Goal: Transaction & Acquisition: Purchase product/service

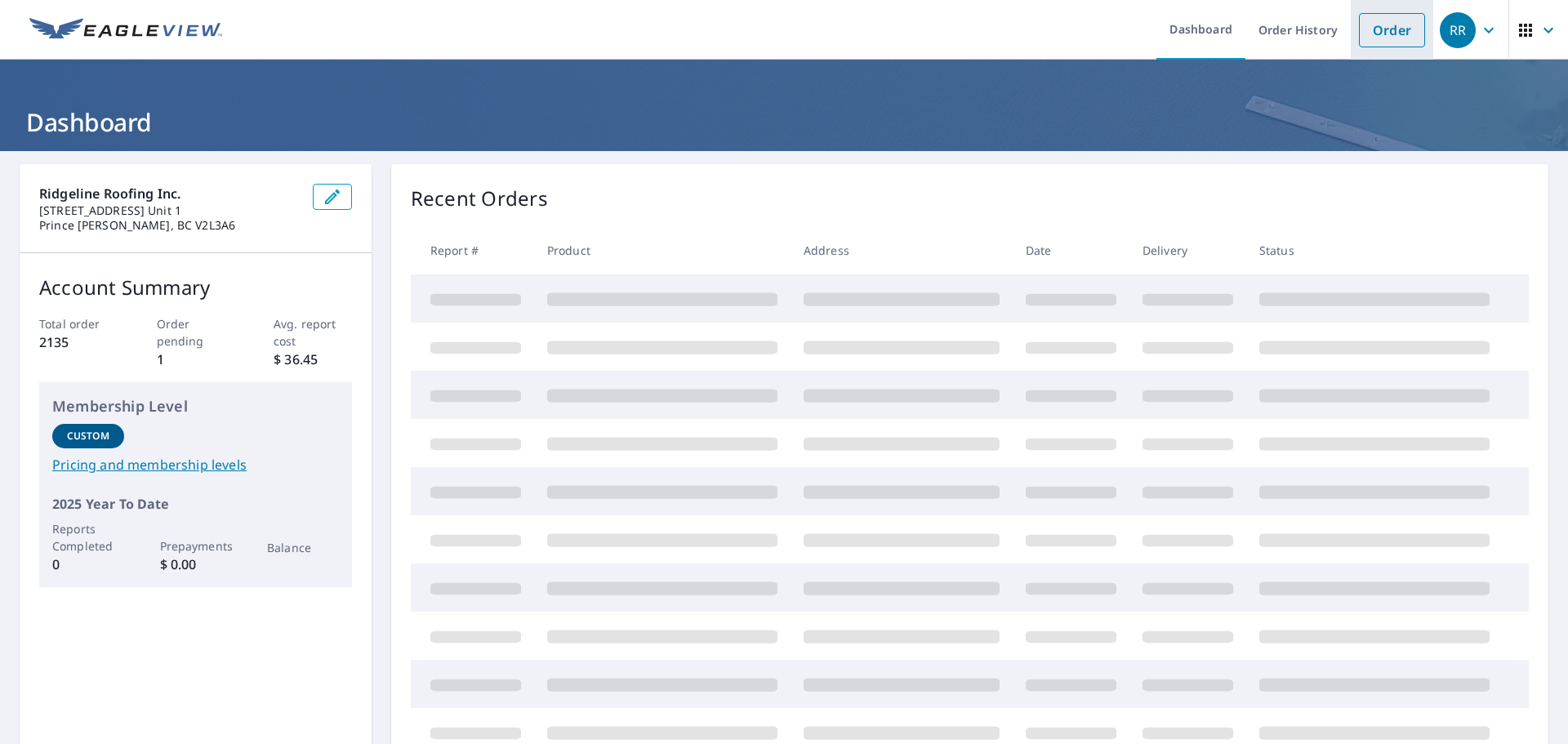
click at [1374, 33] on link "Order" at bounding box center [1392, 30] width 66 height 34
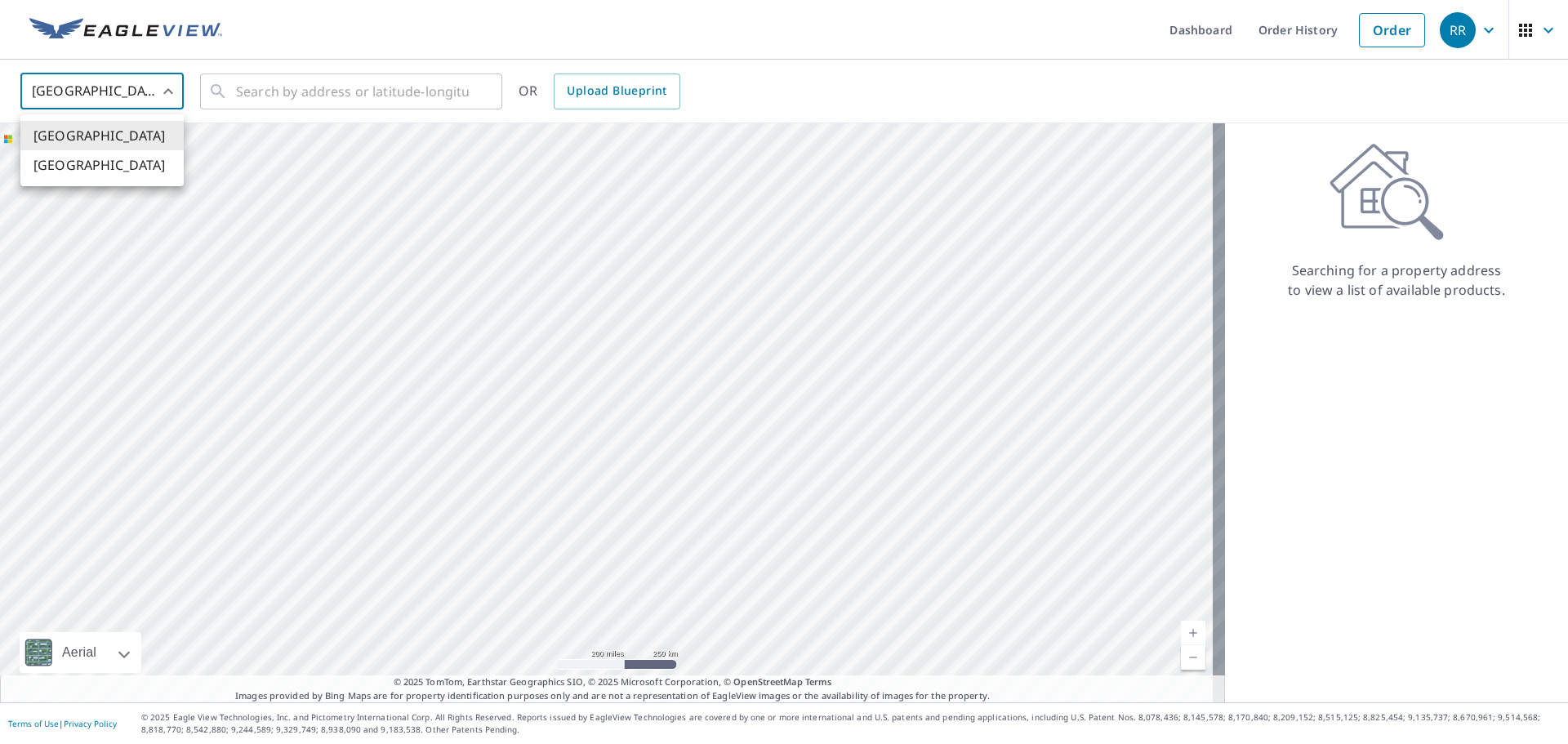
click at [95, 76] on body "RR RR Dashboard Order History Order RR United States US ​ ​ OR Upload Blueprint…" at bounding box center [784, 372] width 1568 height 744
click at [95, 154] on li "[GEOGRAPHIC_DATA]" at bounding box center [102, 165] width 163 height 29
type input "CA"
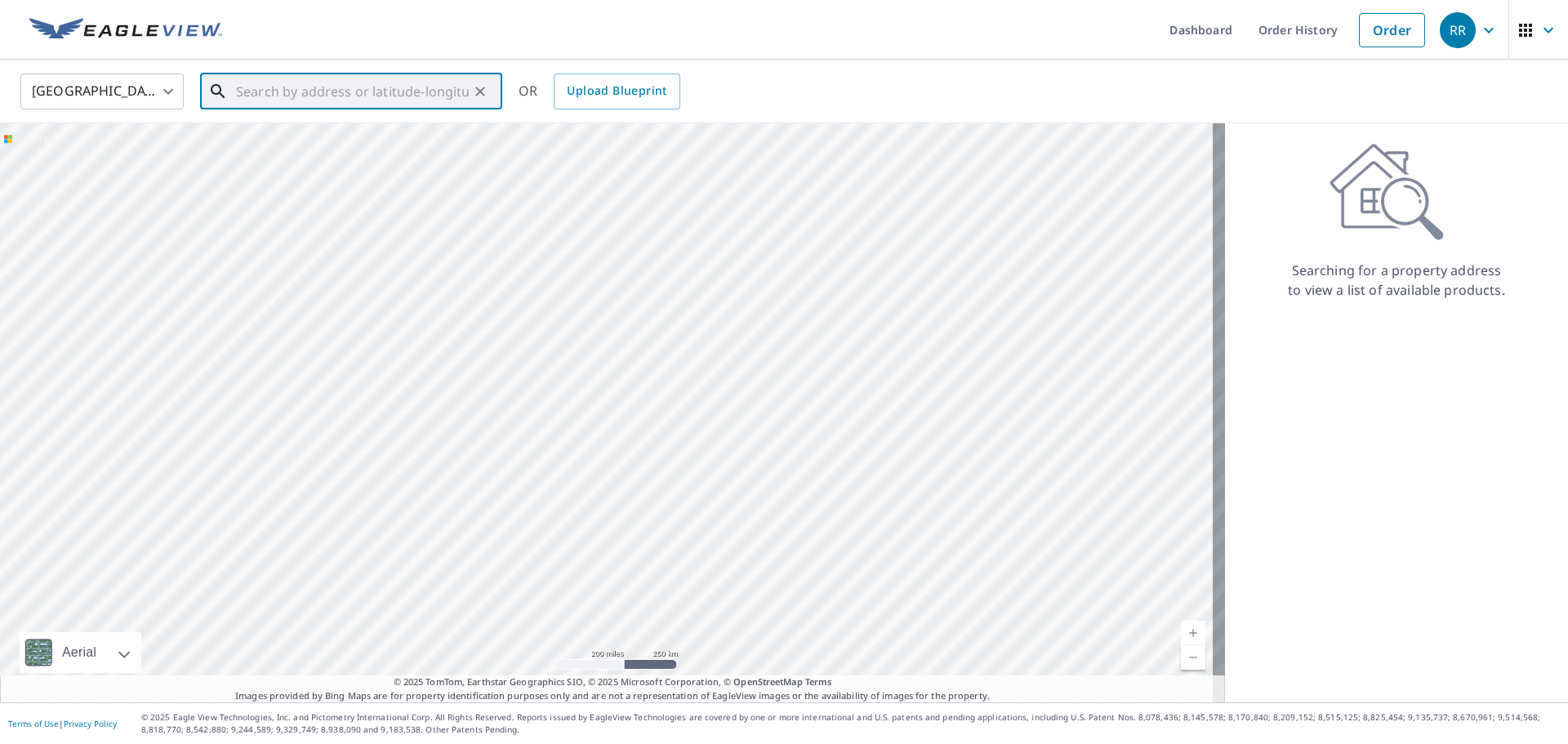
click at [254, 82] on input "text" at bounding box center [352, 91] width 233 height 46
paste input "816 Kazan Ave, Parksville, BC"
type input "8"
paste input "1623 7th Ave, PG"
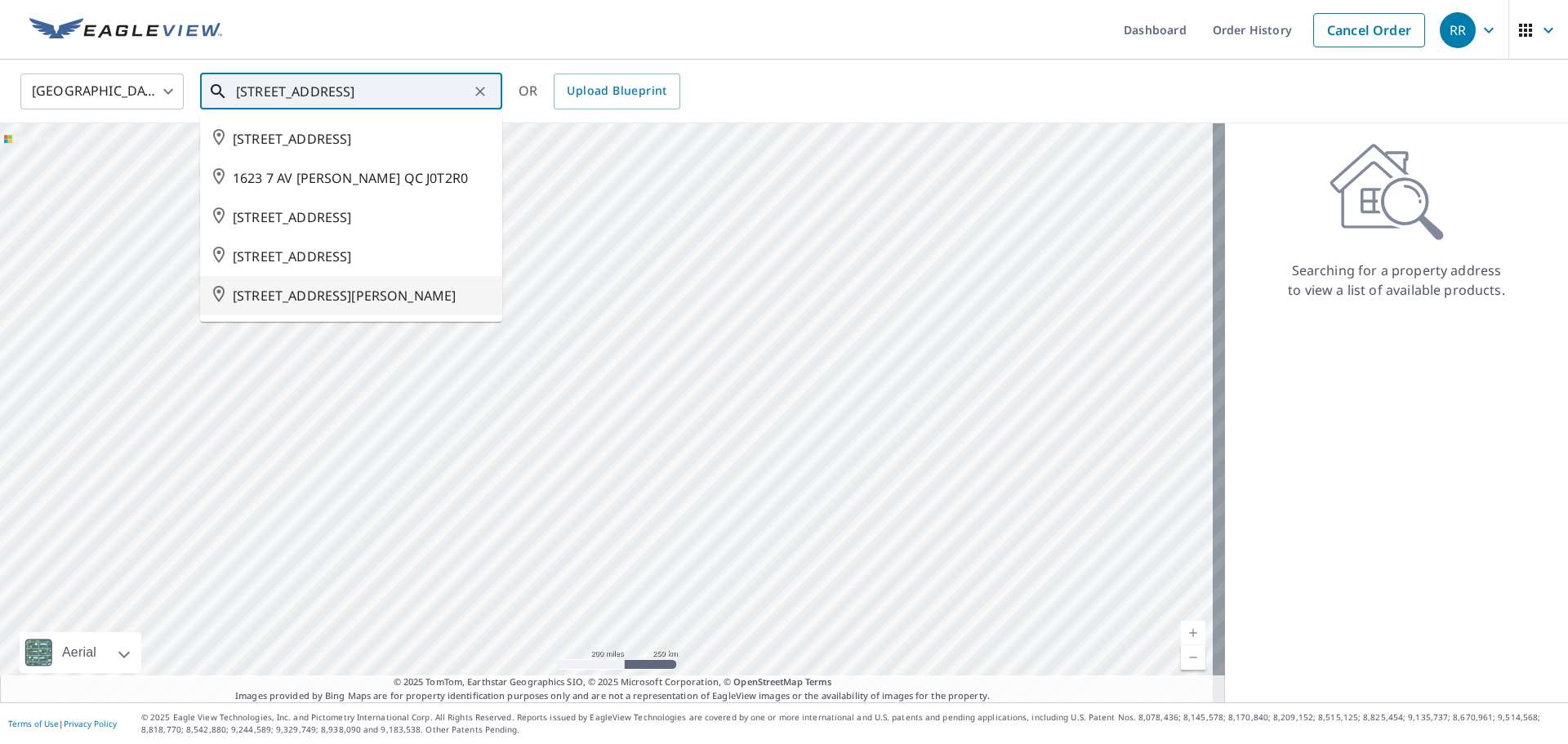
click at [395, 305] on span "1623 7 AVE PRINCE GEORGE BC V2L3P7" at bounding box center [361, 296] width 256 height 20
type input "1623 7 AVE PRINCE GEORGE BC V2L3P7"
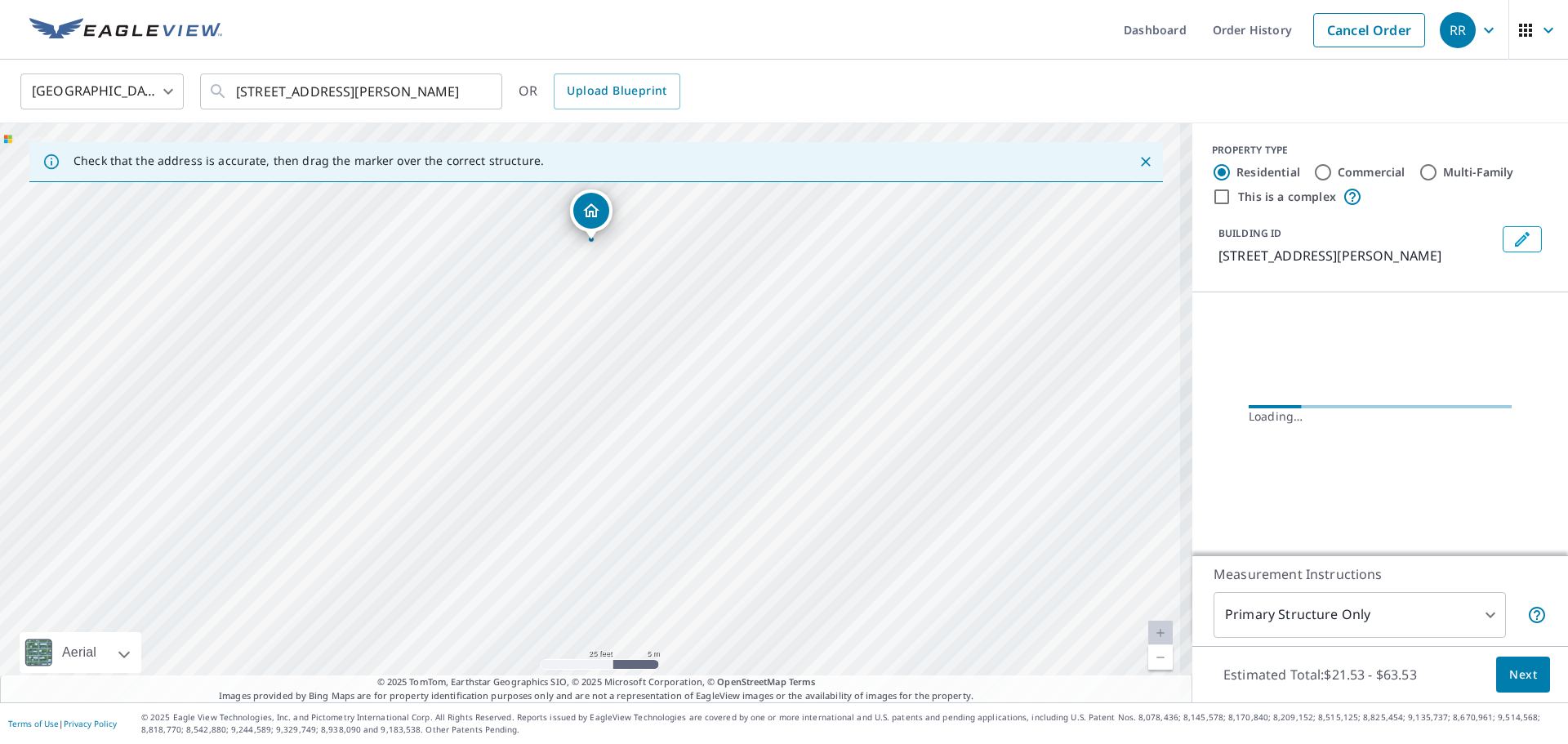
drag, startPoint x: 467, startPoint y: 422, endPoint x: 824, endPoint y: 312, distance: 373.6
click at [824, 312] on div "1623 7 AVE PRINCE GEORGE BC V2L3P7" at bounding box center [596, 412] width 1192 height 579
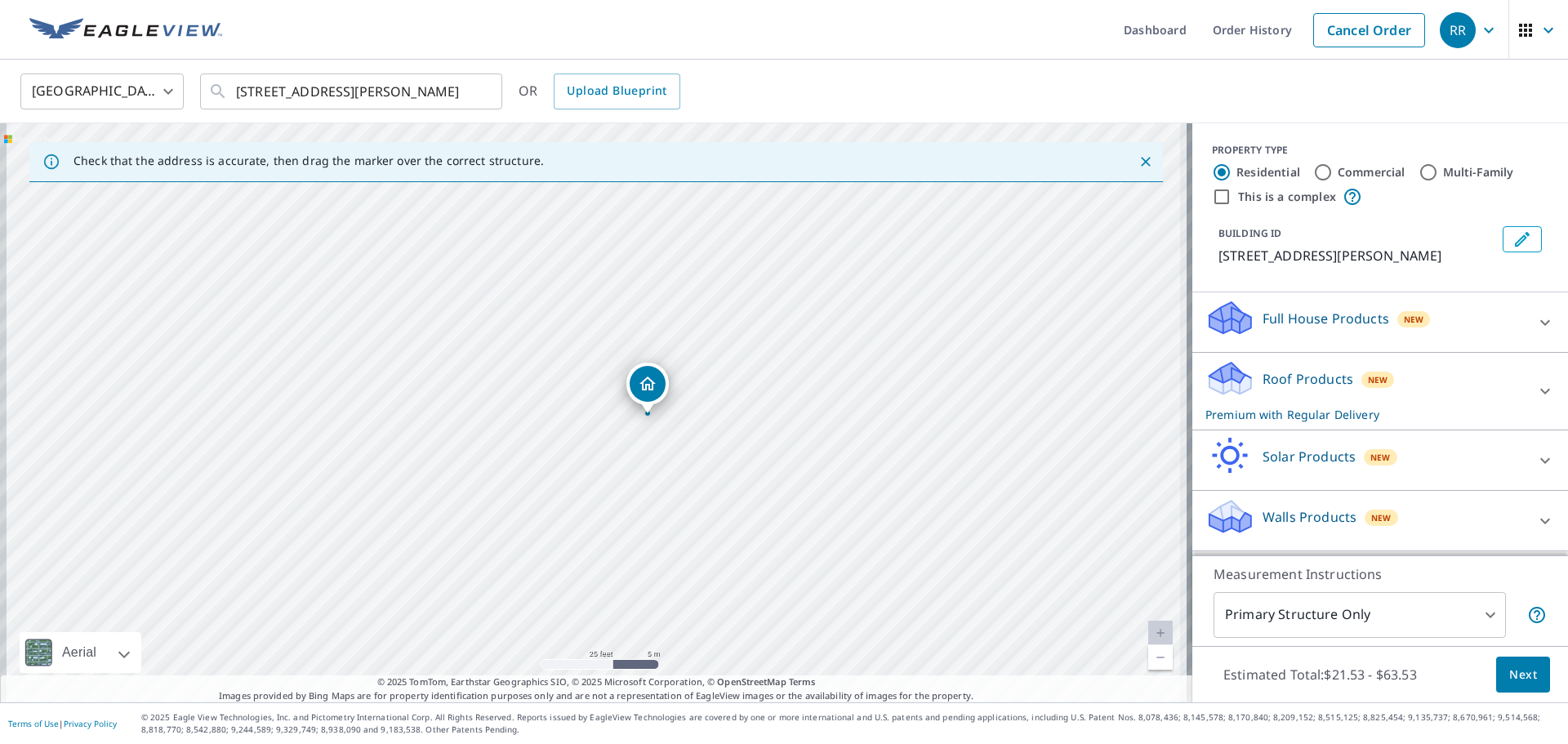
drag, startPoint x: 754, startPoint y: 309, endPoint x: 873, endPoint y: 418, distance: 161.4
click at [873, 418] on div "1623 7 AVE PRINCE GEORGE BC V2L3P7" at bounding box center [596, 412] width 1192 height 579
drag, startPoint x: 830, startPoint y: 436, endPoint x: 853, endPoint y: 365, distance: 74.6
click at [853, 365] on div "1623 7 AVE PRINCE GEORGE BC V2L3P7" at bounding box center [596, 412] width 1192 height 579
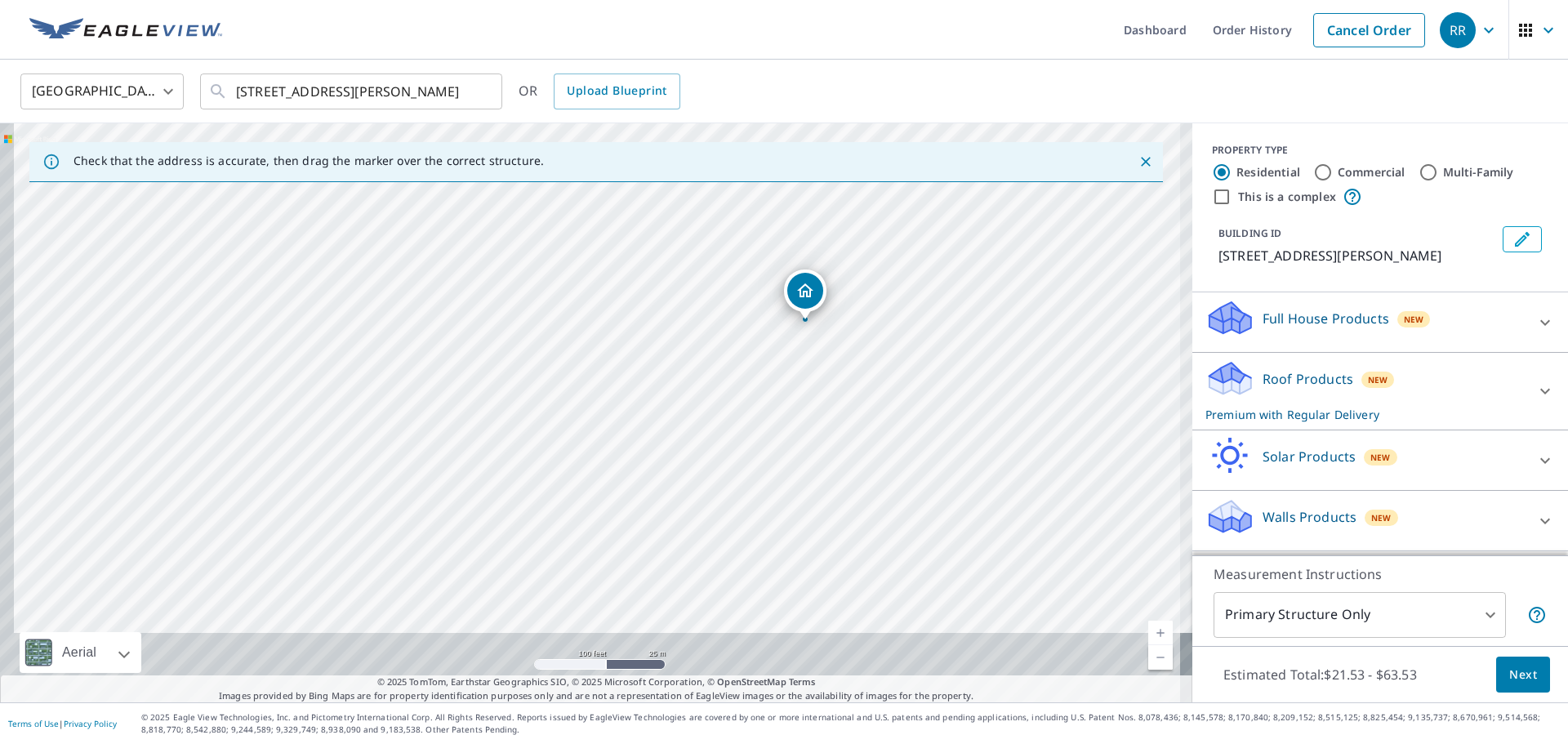
drag, startPoint x: 813, startPoint y: 547, endPoint x: 838, endPoint y: 426, distance: 123.6
click at [838, 426] on div "1623 7 AVE PRINCE GEORGE BC V2L3P7" at bounding box center [596, 412] width 1192 height 579
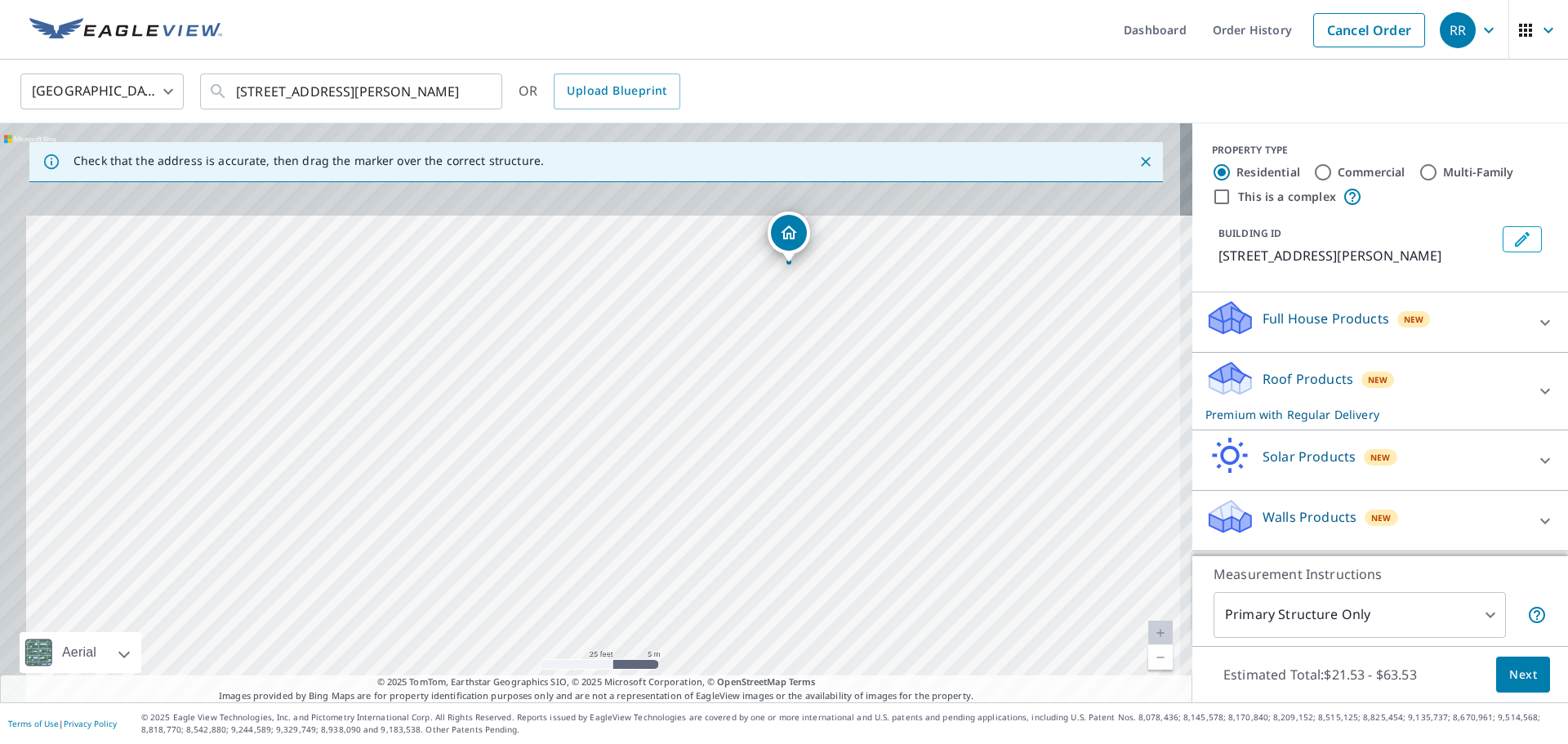
drag, startPoint x: 781, startPoint y: 353, endPoint x: 920, endPoint y: 509, distance: 208.9
click at [863, 615] on div "1623 7 AVE PRINCE GEORGE BC V2L3P7" at bounding box center [596, 412] width 1192 height 579
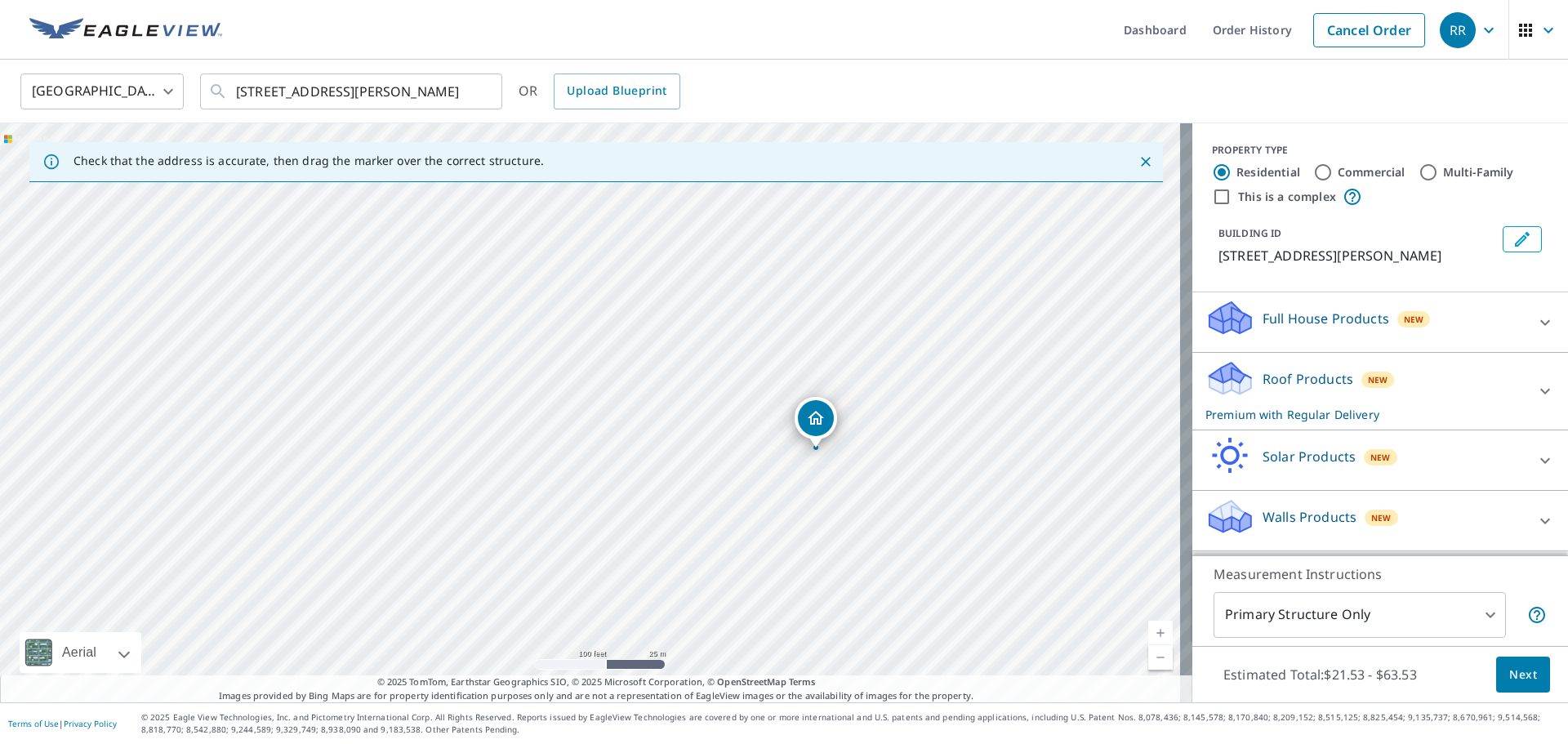
drag, startPoint x: 784, startPoint y: 425, endPoint x: 784, endPoint y: 463, distance: 38.0
click at [784, 463] on div "1623 7 AVE PRINCE GEORGE BC V2L3P7" at bounding box center [596, 412] width 1192 height 579
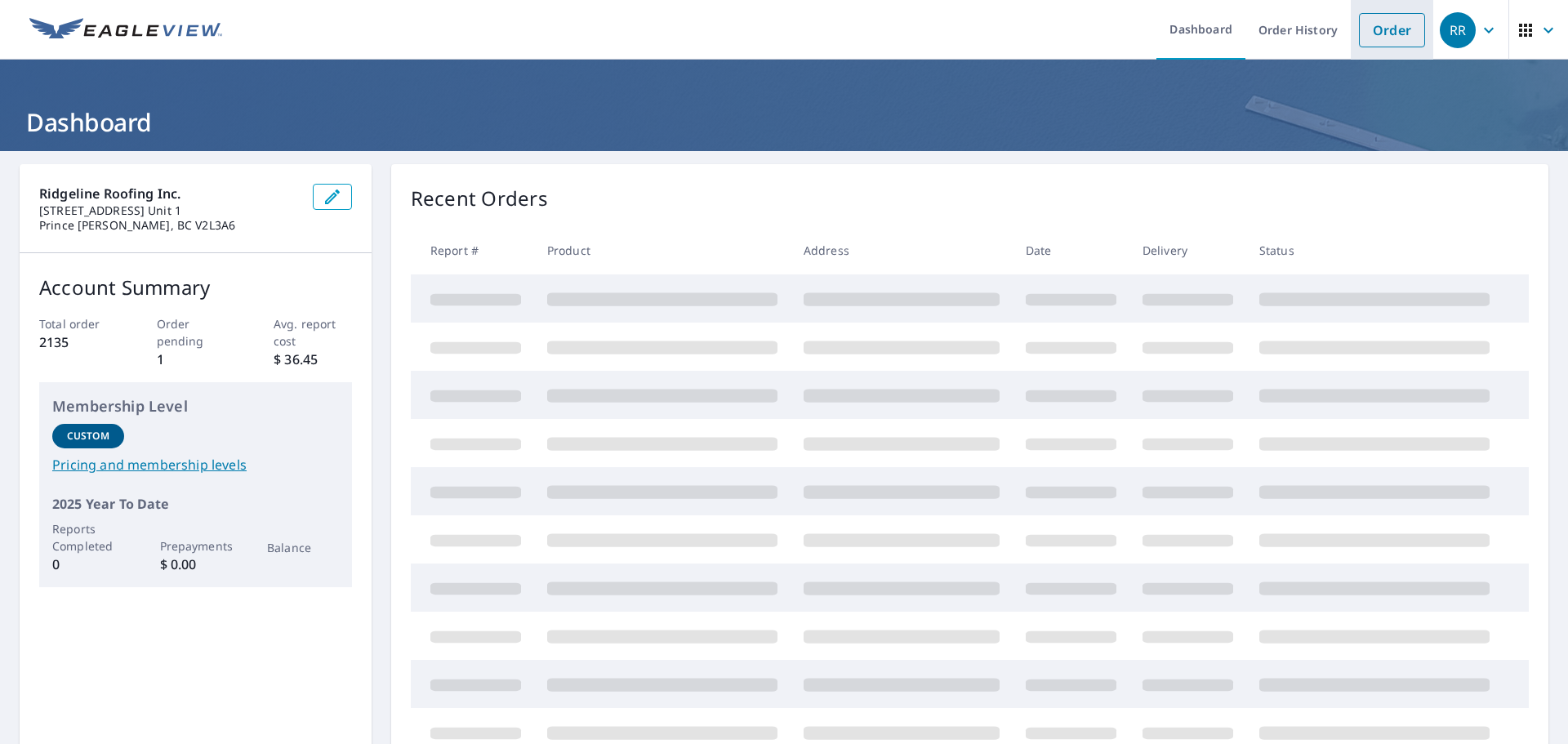
click at [1402, 44] on link "Order" at bounding box center [1392, 30] width 66 height 34
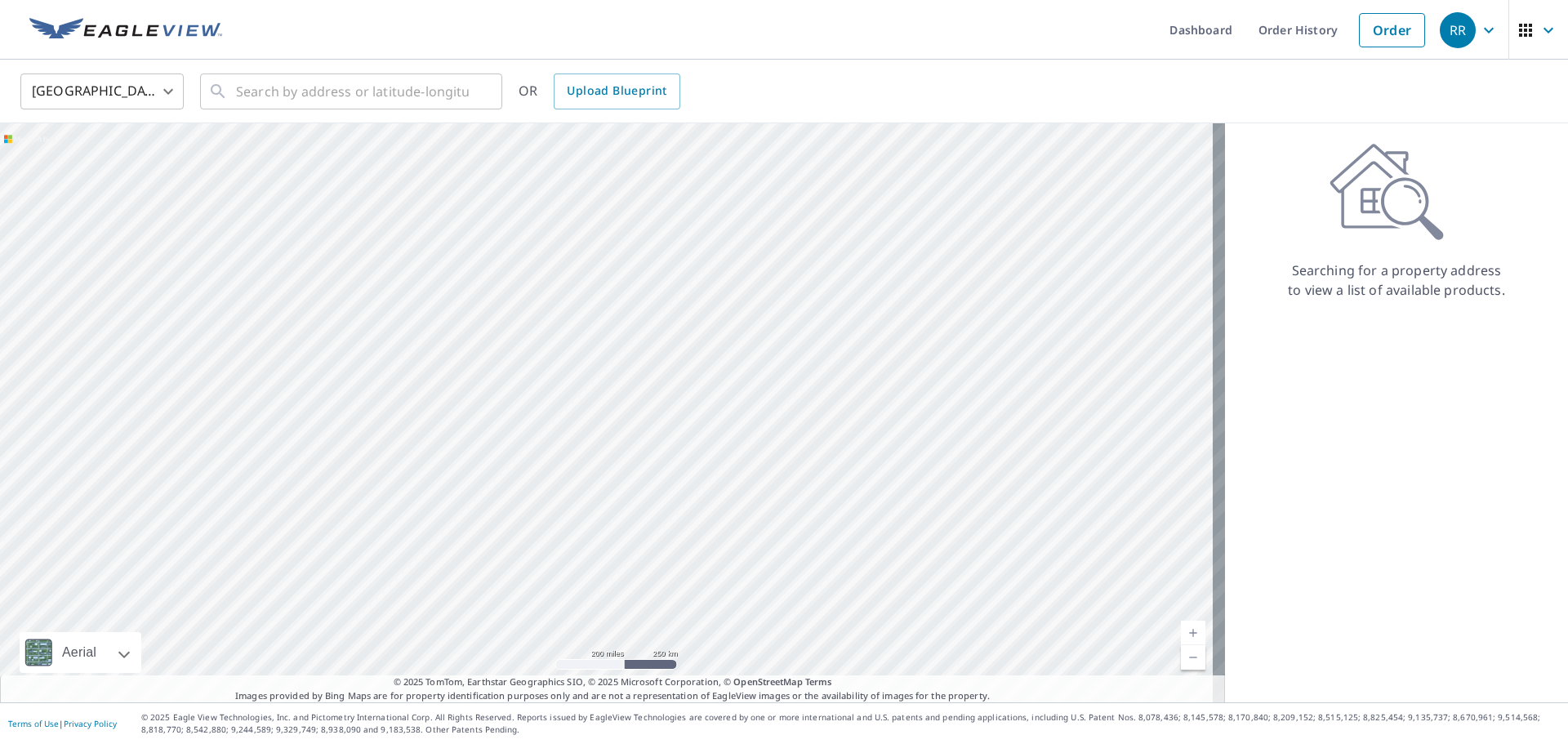
click at [171, 95] on body "RR RR Dashboard Order History Order RR United States US ​ ​ OR Upload Blueprint…" at bounding box center [784, 372] width 1568 height 744
click at [151, 157] on li "[GEOGRAPHIC_DATA]" at bounding box center [102, 165] width 163 height 29
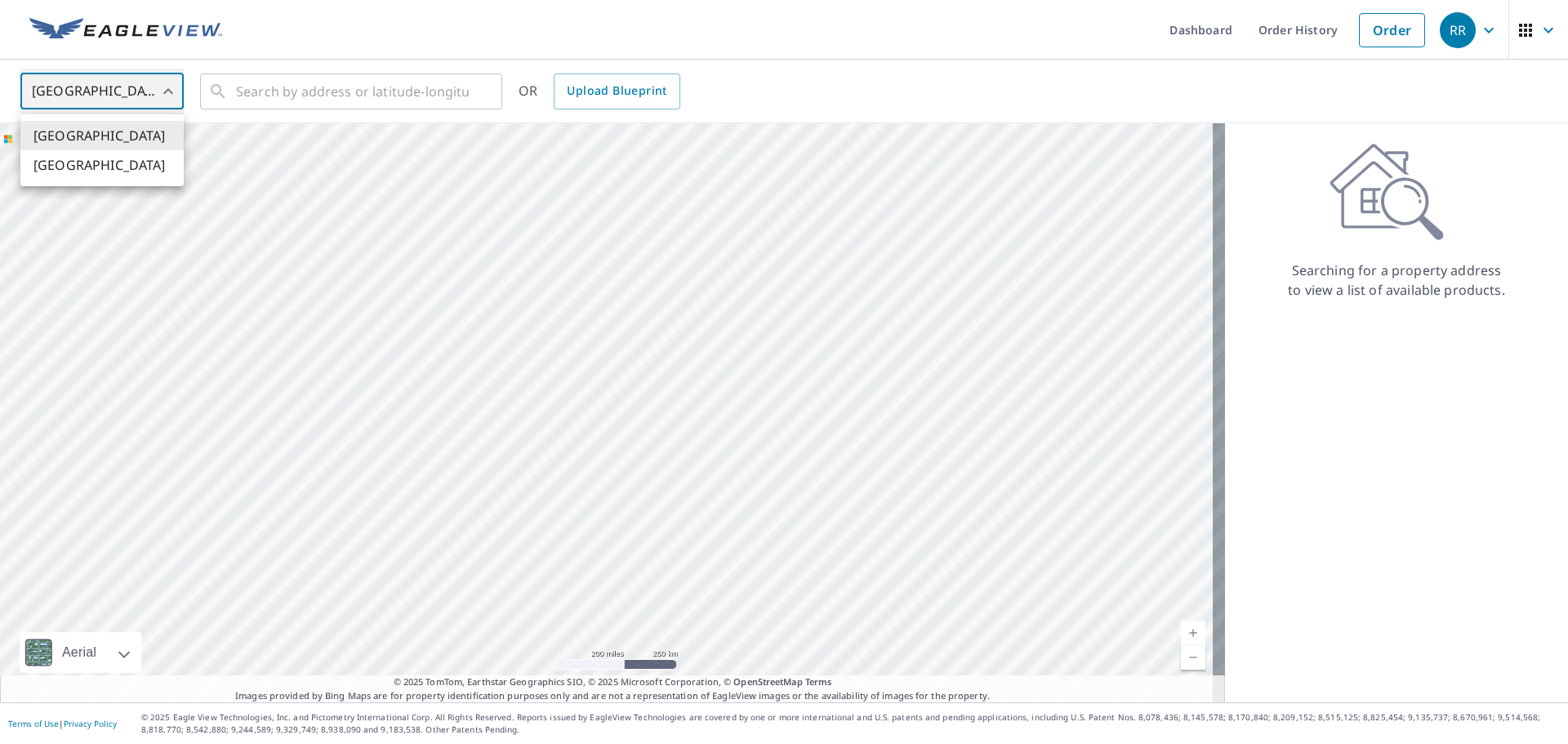
type input "CA"
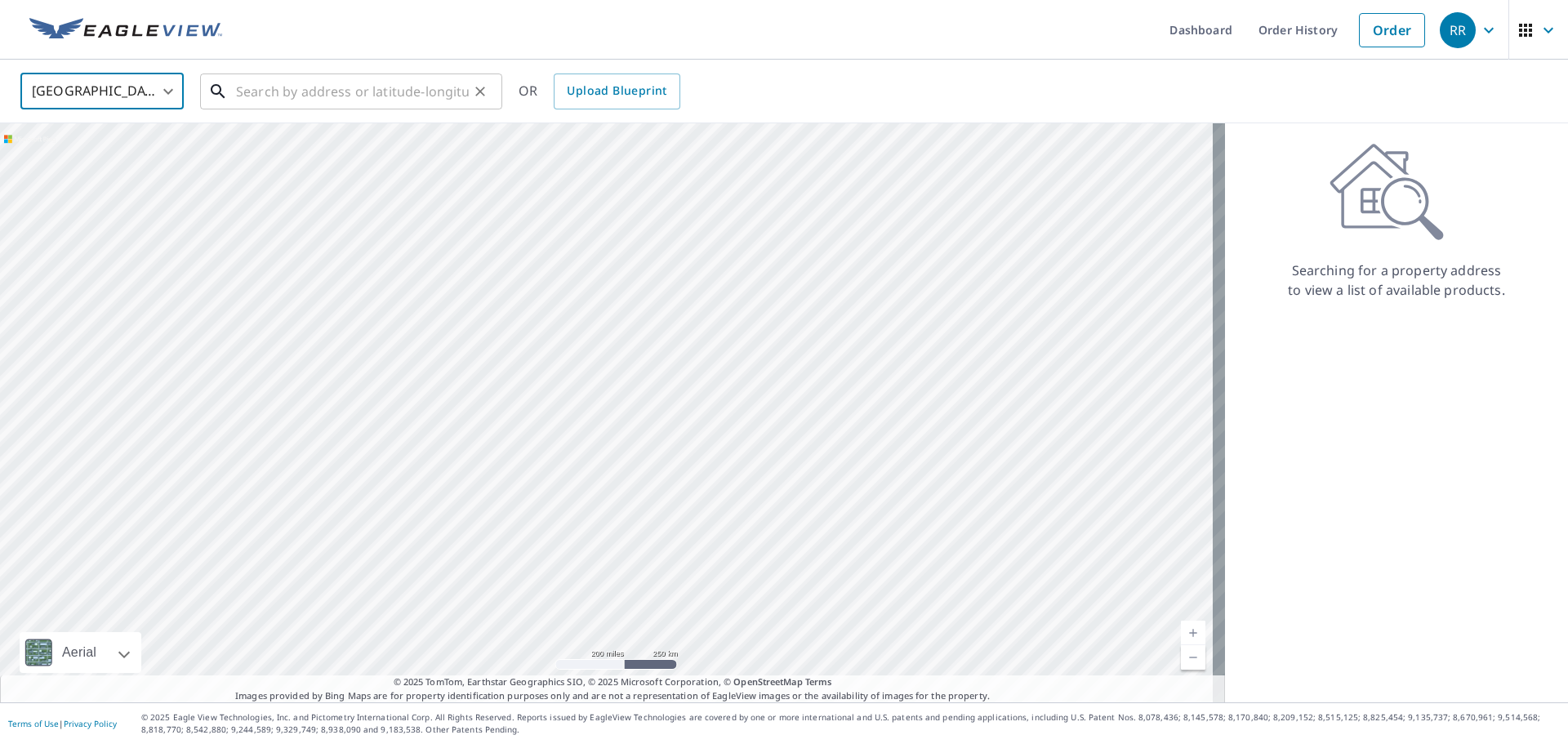
click at [279, 100] on input "text" at bounding box center [352, 91] width 233 height 46
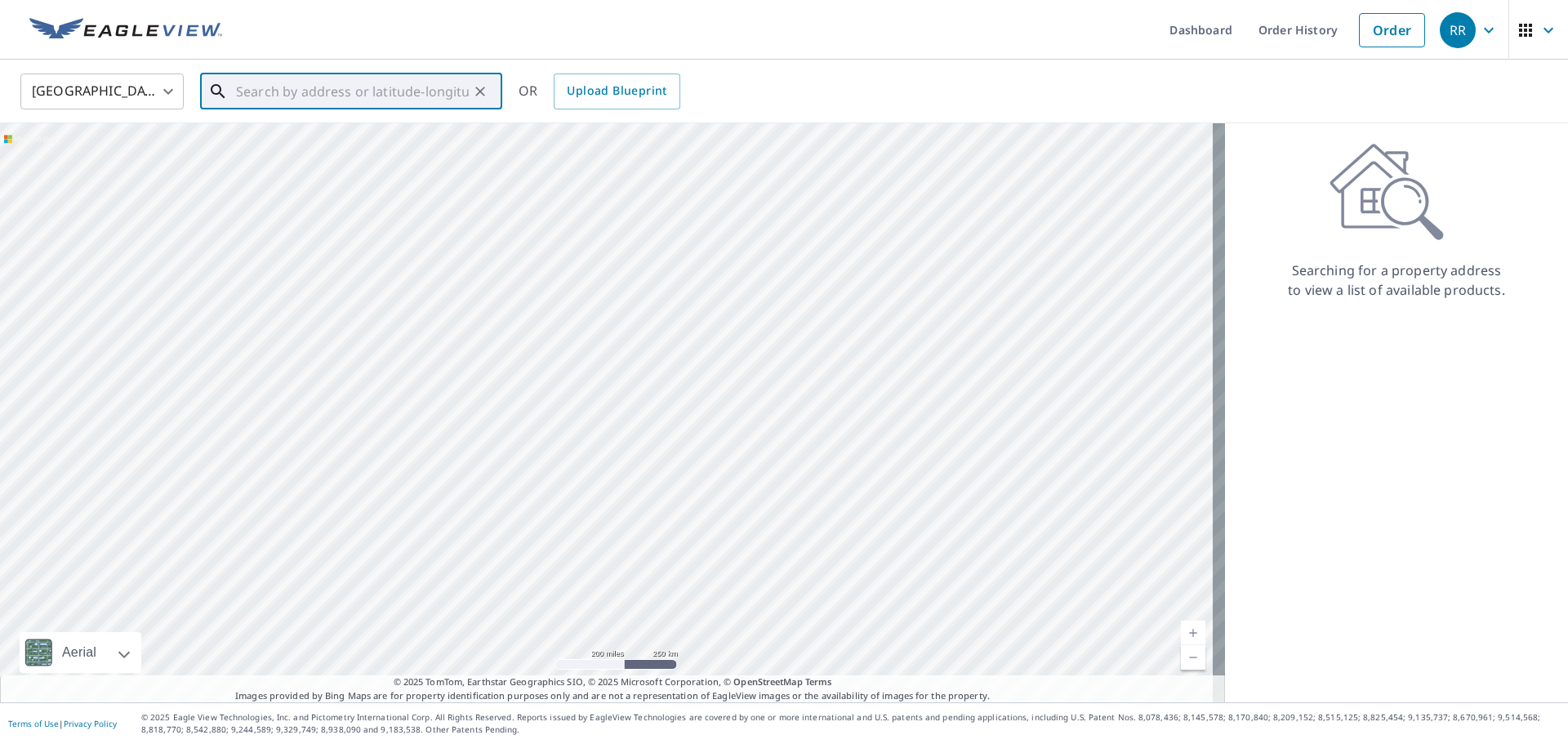
type input "v"
paste input "[STREET_ADDRESS]"
click at [298, 145] on span "936 WHISPERWIND [PERSON_NAME] BC V9B5X7" at bounding box center [361, 149] width 256 height 40
type input "936 WHISPERWIND [PERSON_NAME] BC V9B5X7"
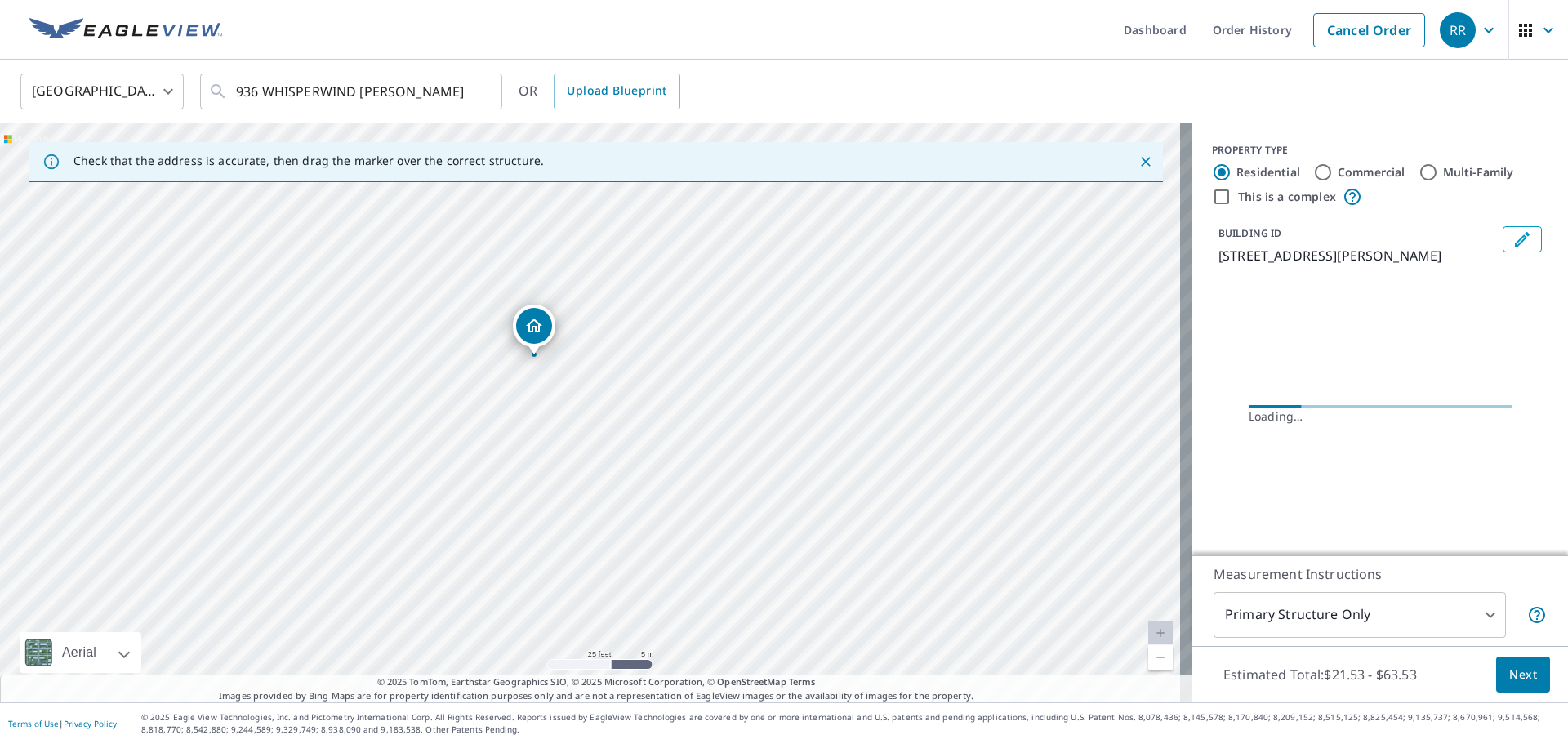
drag, startPoint x: 645, startPoint y: 369, endPoint x: 651, endPoint y: 430, distance: 61.3
click at [651, 430] on div "936 WHISPERWIND [PERSON_NAME] BC V9B5X7" at bounding box center [596, 412] width 1192 height 579
